Goal: Task Accomplishment & Management: Manage account settings

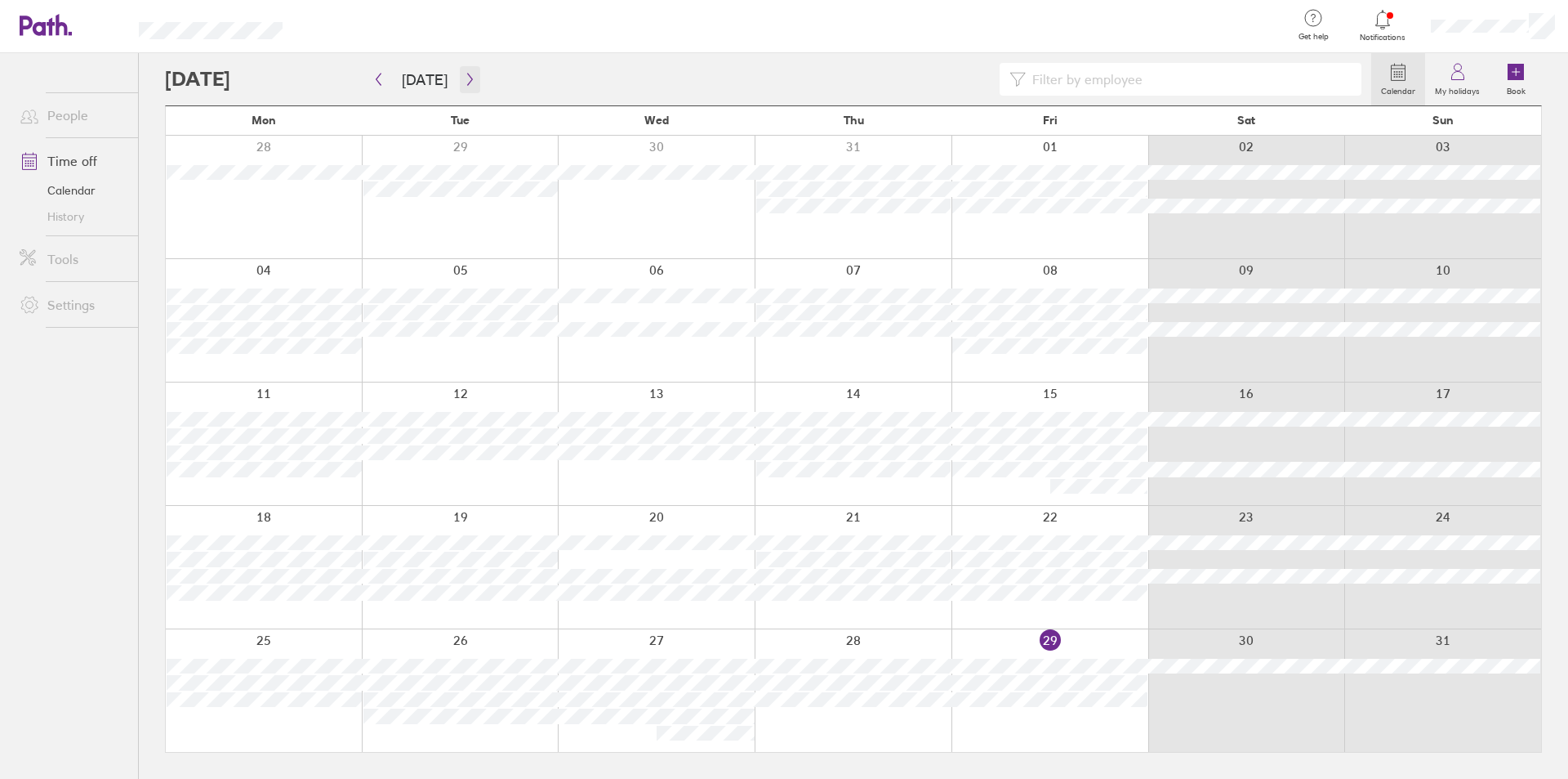
click at [471, 79] on button "button" at bounding box center [470, 80] width 21 height 27
